Goal: Check status

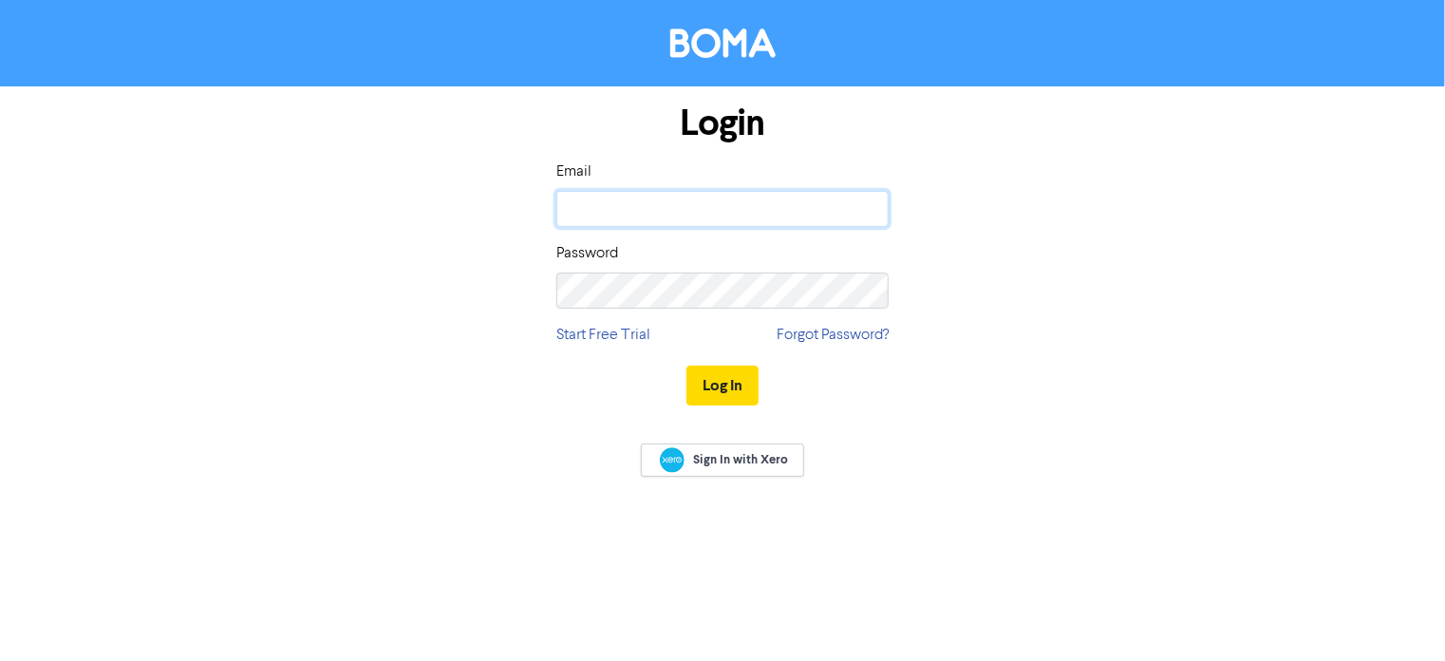
type input "[EMAIL_ADDRESS][DOMAIN_NAME]"
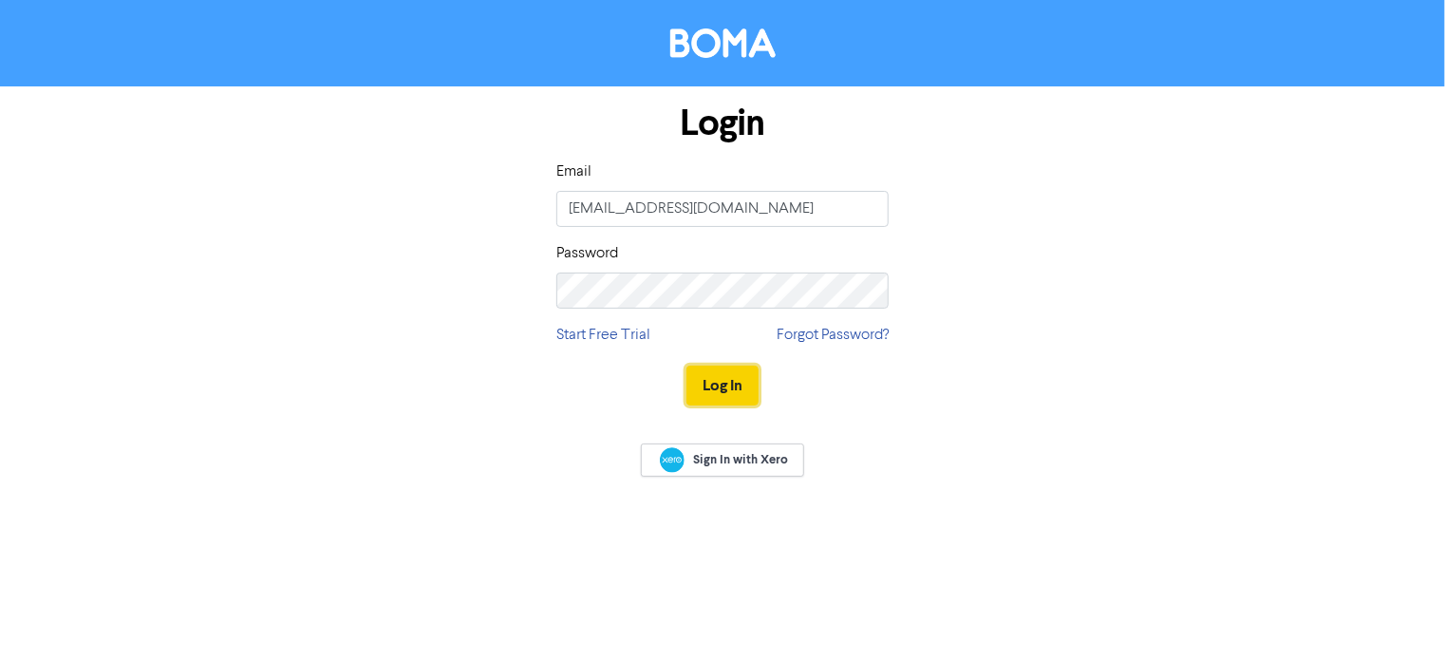
click at [740, 376] on button "Log In" at bounding box center [722, 385] width 72 height 40
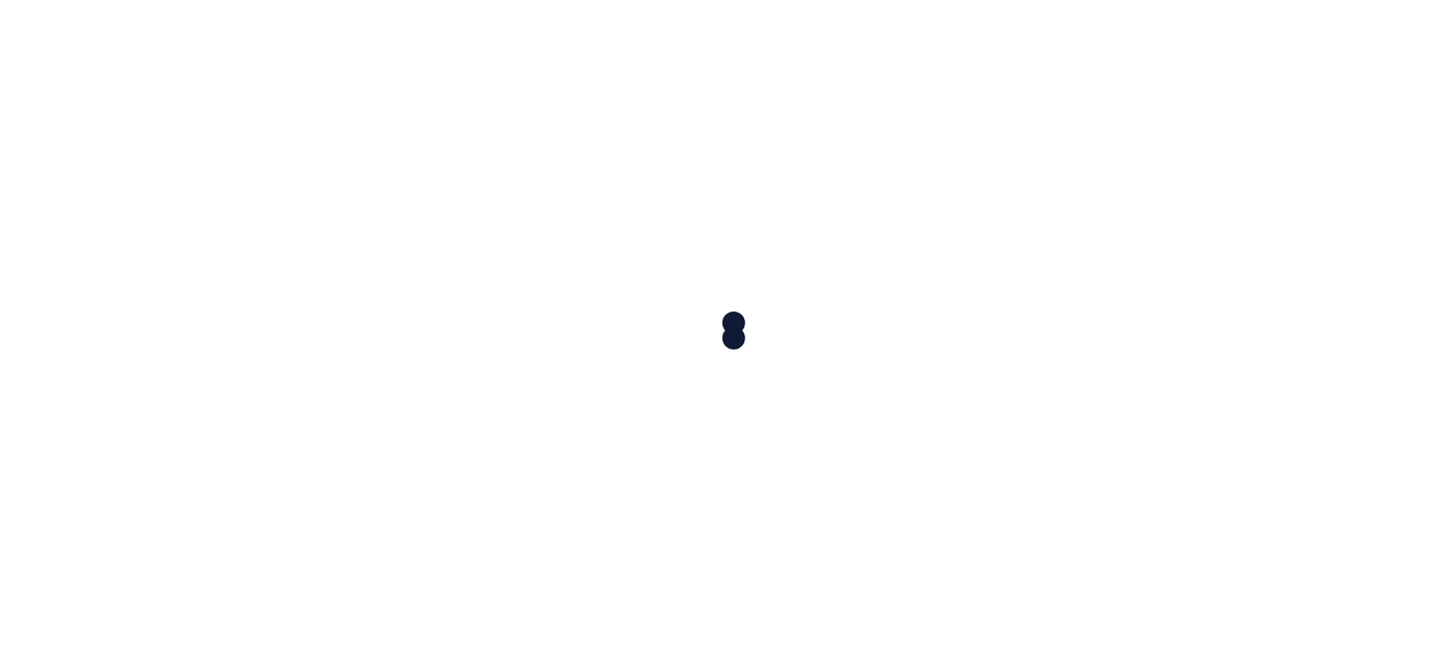
click at [733, 380] on div at bounding box center [722, 330] width 1445 height 661
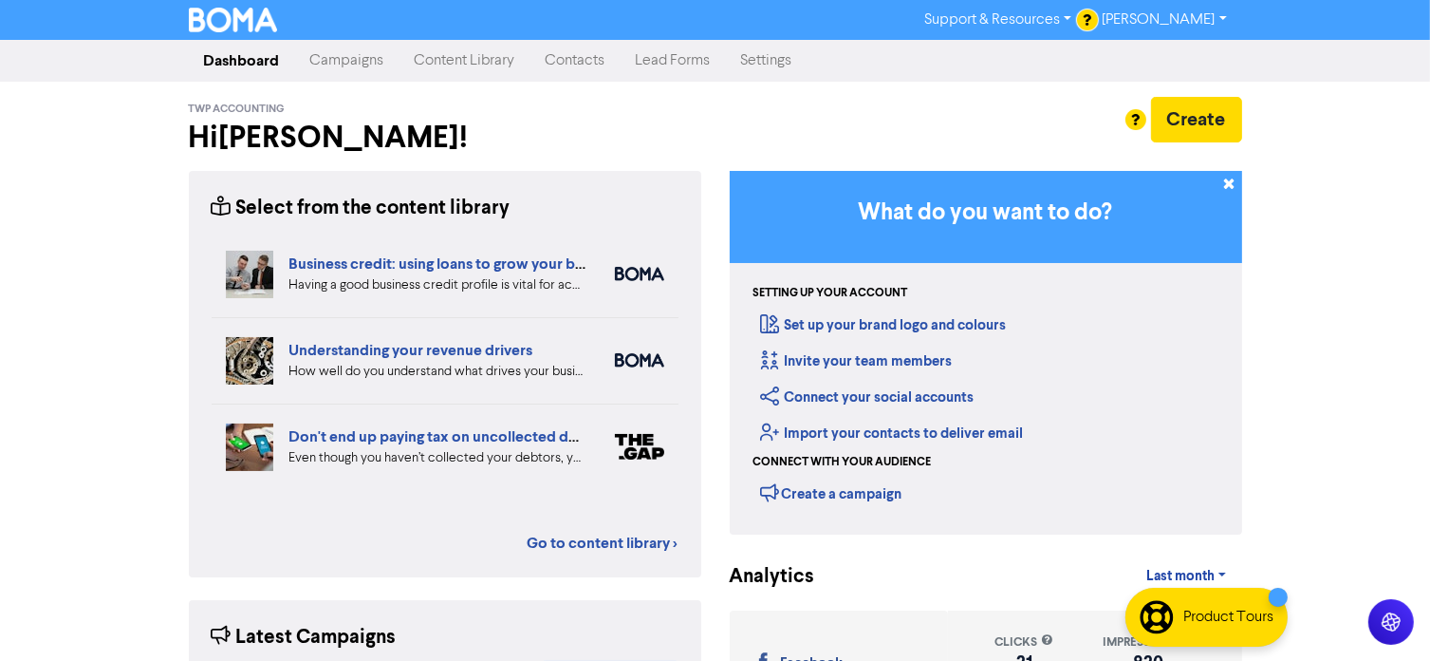
click at [372, 65] on link "Campaigns" at bounding box center [347, 61] width 104 height 38
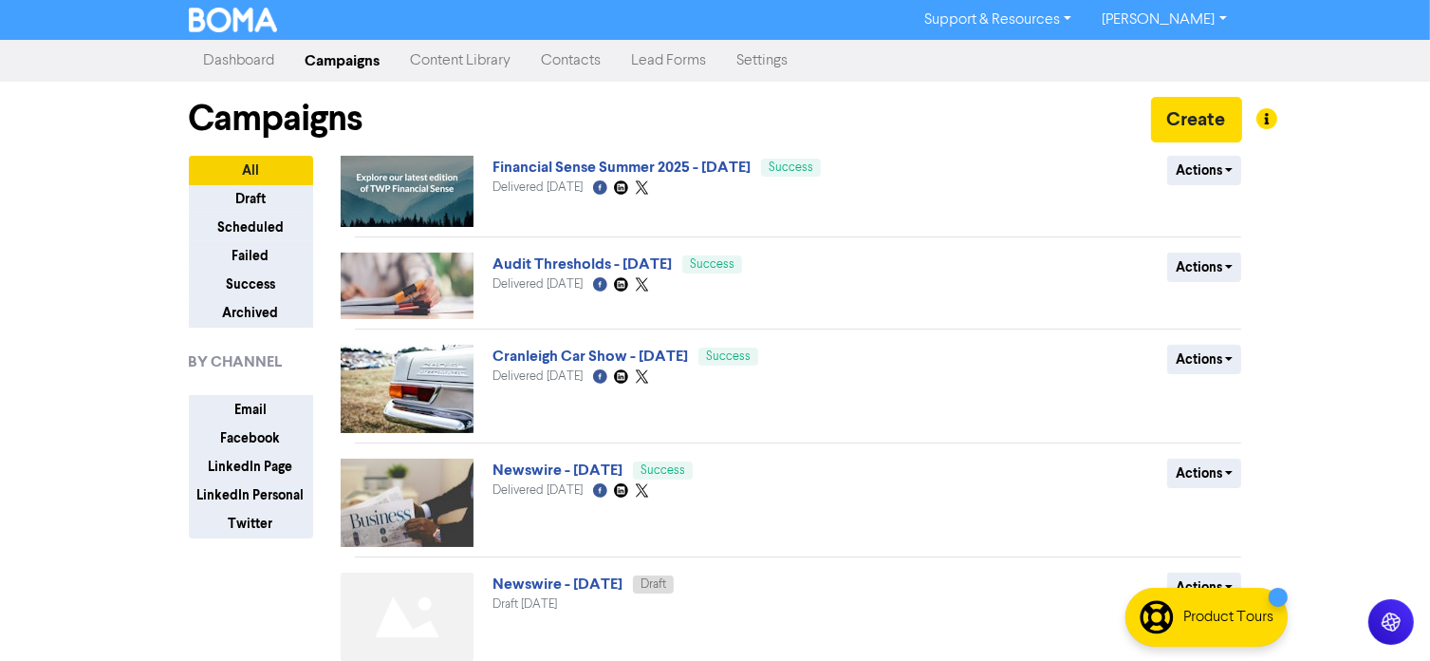
click at [455, 290] on img at bounding box center [407, 285] width 133 height 66
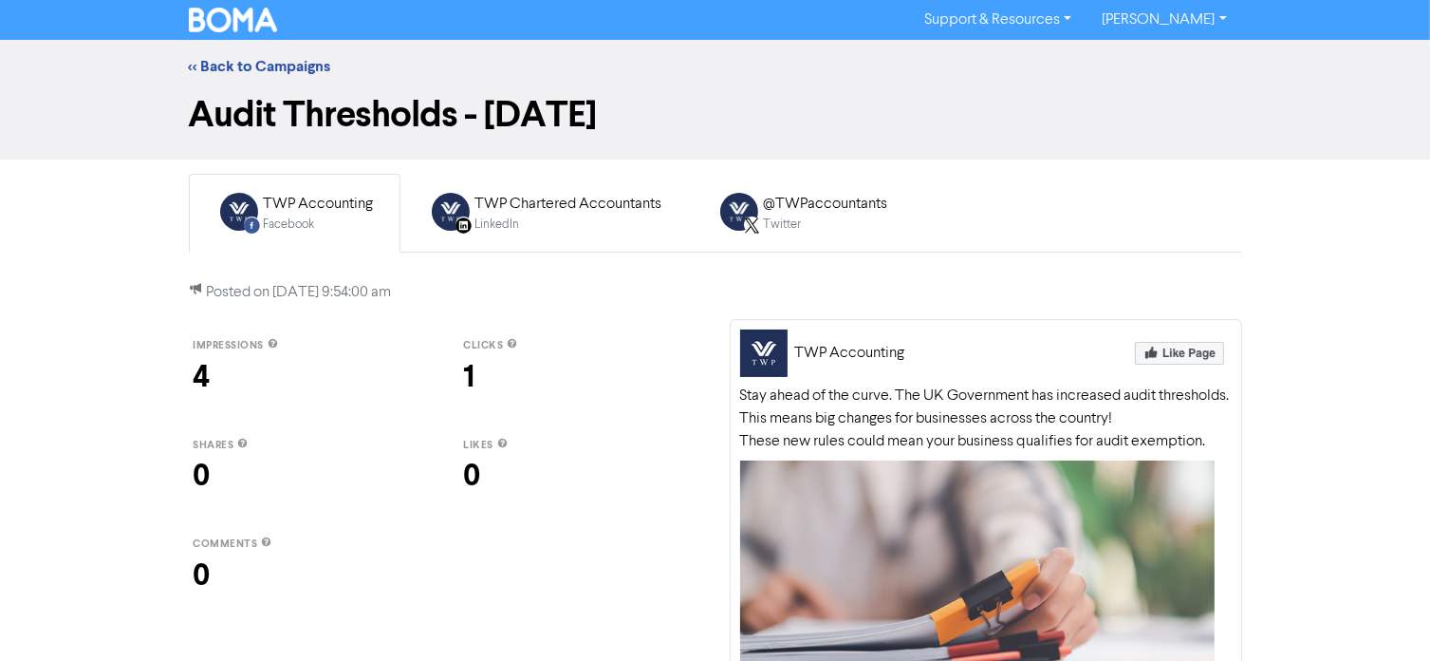
click at [303, 221] on div "Facebook" at bounding box center [319, 224] width 110 height 18
click at [533, 234] on div "LinkedIn Page Created with Sketch. TWP Chartered Accountants LinkedIn" at bounding box center [545, 213] width 256 height 62
click at [782, 235] on div "@TWPaccountants Twitter" at bounding box center [802, 213] width 194 height 62
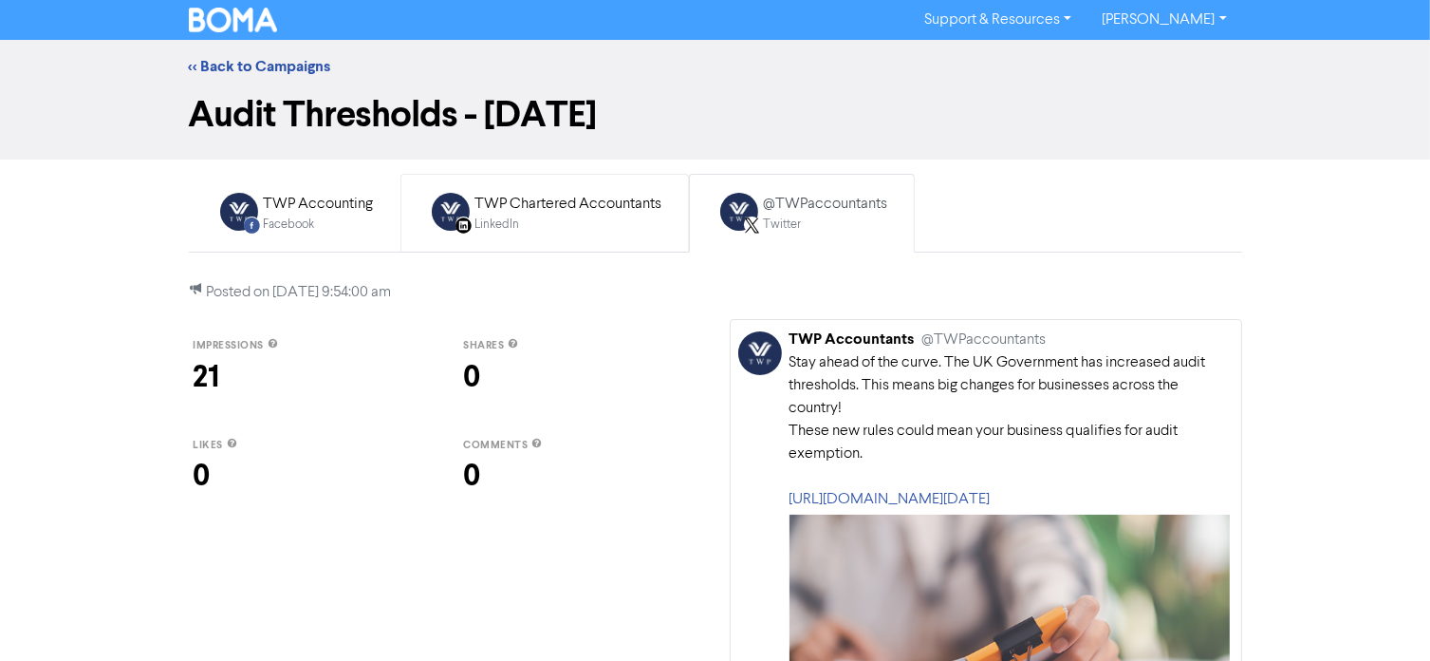
click at [550, 196] on div "TWP Chartered Accountants" at bounding box center [569, 204] width 187 height 23
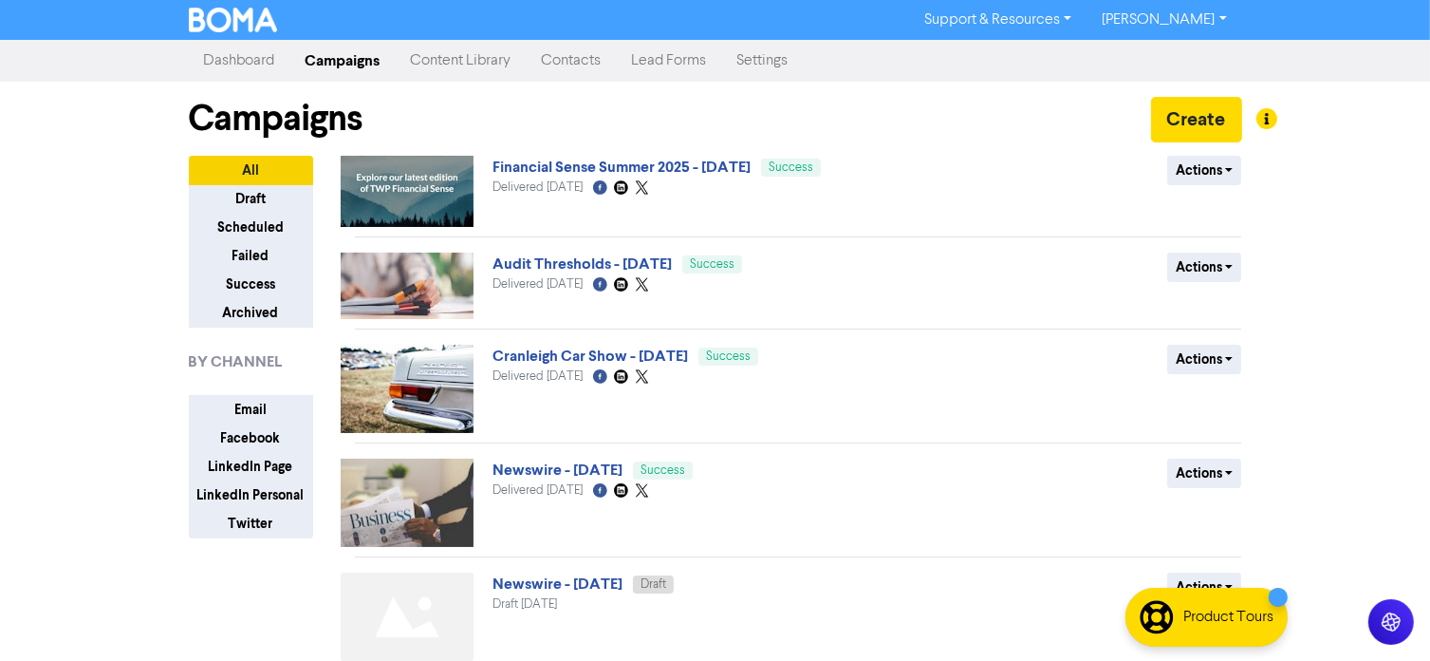
click at [377, 177] on img at bounding box center [407, 191] width 133 height 71
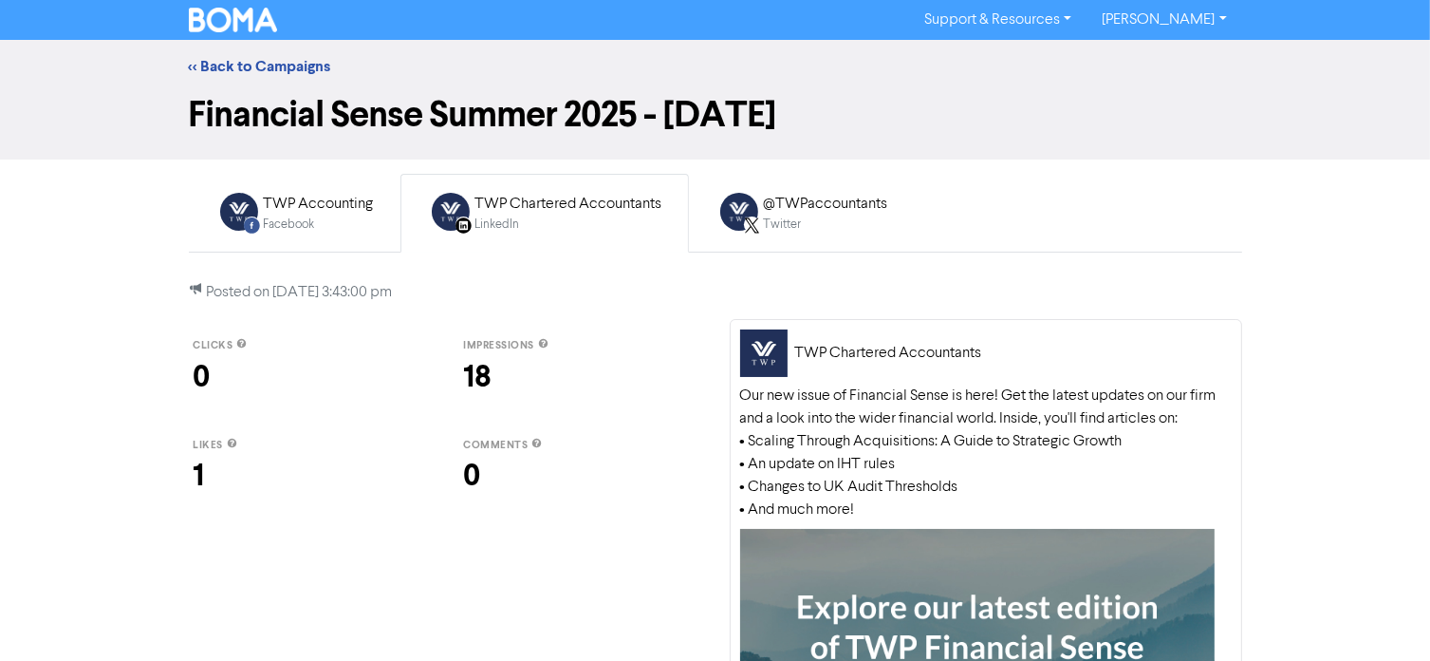
click at [456, 233] on icon "LinkedIn Page Created with Sketch." at bounding box center [464, 225] width 16 height 16
click at [532, 210] on div "TWP Chartered Accountants" at bounding box center [569, 204] width 187 height 23
click at [384, 200] on link "Facebook Created with Sketch. TWP Accounting Facebook" at bounding box center [295, 213] width 212 height 79
click at [533, 210] on div "TWP Chartered Accountants" at bounding box center [569, 204] width 187 height 23
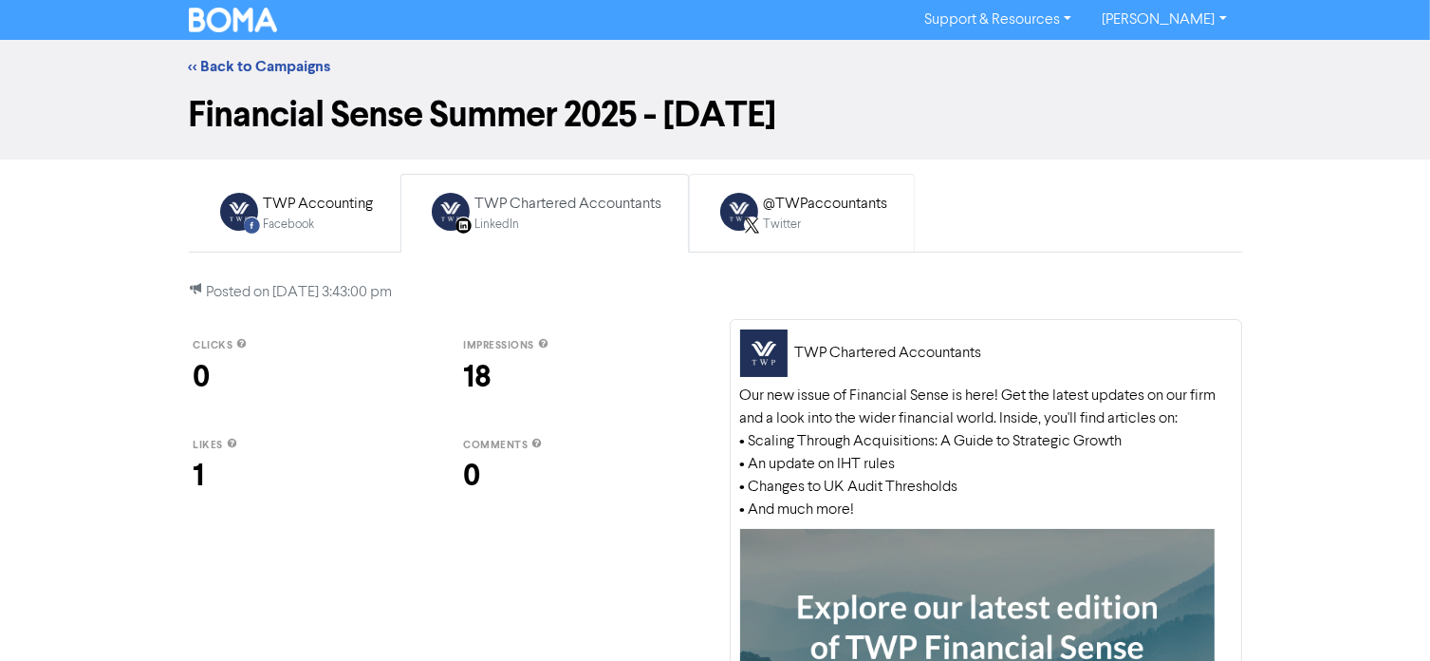
click at [852, 193] on div "@TWPaccountants" at bounding box center [826, 204] width 124 height 23
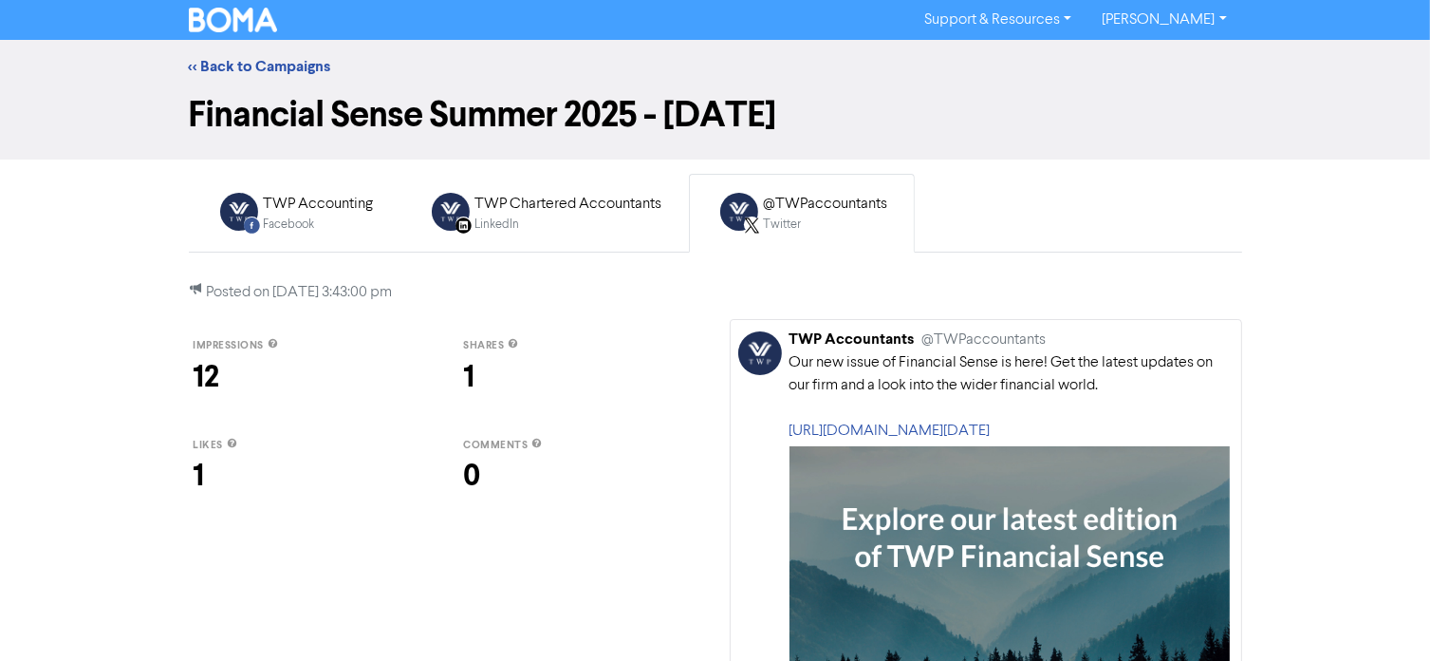
click at [843, 204] on div "@TWPaccountants" at bounding box center [826, 204] width 124 height 23
